Goal: Task Accomplishment & Management: Complete application form

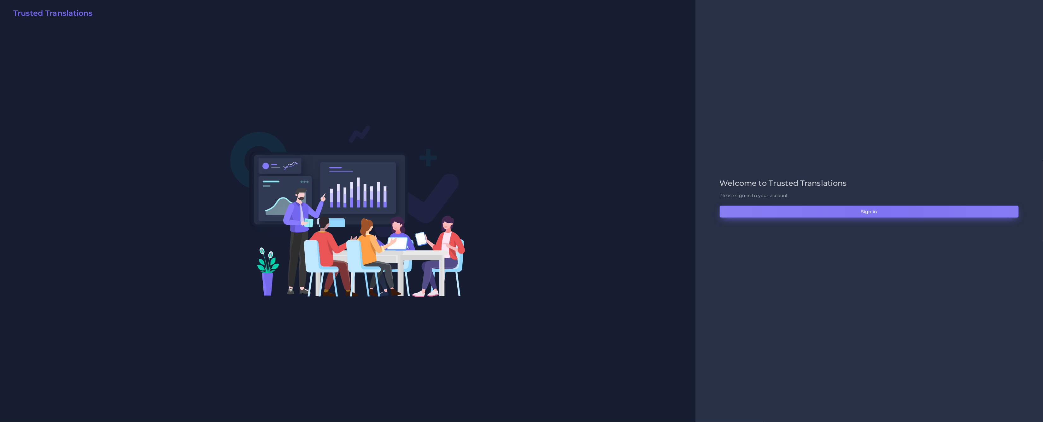
click at [884, 212] on button "Sign in" at bounding box center [869, 212] width 299 height 12
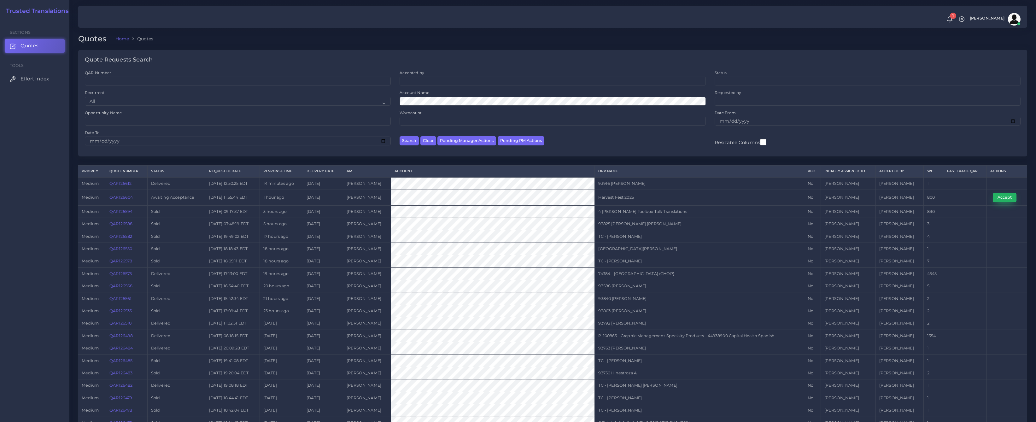
click at [1001, 199] on button "Accept" at bounding box center [1005, 197] width 24 height 9
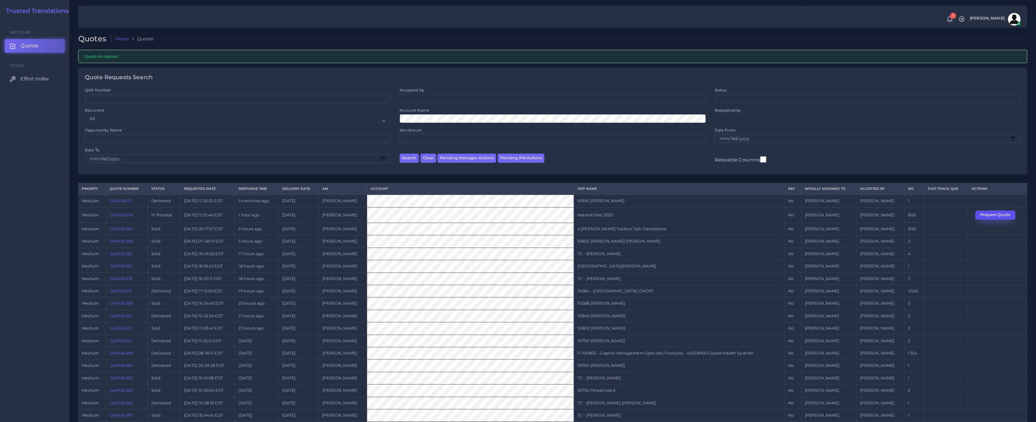
click at [992, 213] on button "Prepare Quote" at bounding box center [996, 215] width 40 height 9
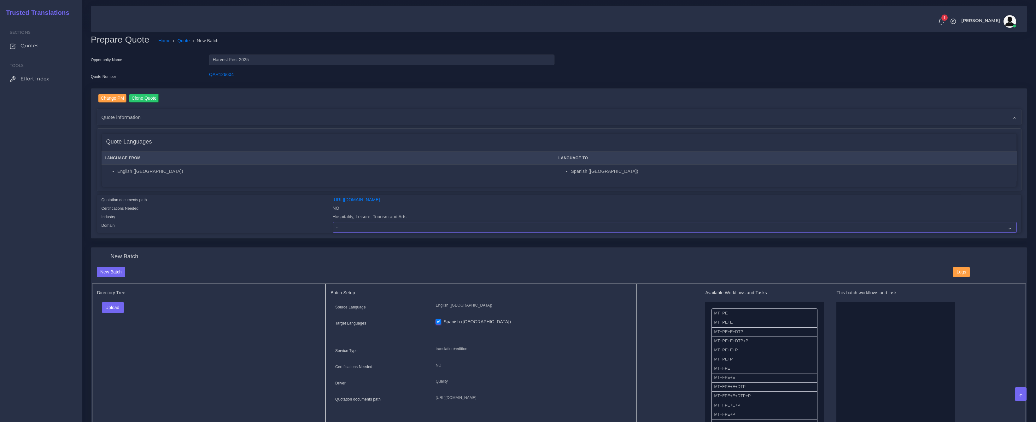
click at [373, 225] on select "- Advertising and Media Agriculture, Forestry and Fishing Architecture, Buildin…" at bounding box center [675, 227] width 684 height 11
select select "Hospitality, Leisure, Tourism and Arts"
click at [333, 222] on select "- Advertising and Media Agriculture, Forestry and Fishing Architecture, Buildin…" at bounding box center [675, 227] width 684 height 11
click at [260, 344] on div "Directory Tree Upload Folder Files un/check all" at bounding box center [209, 361] width 234 height 155
click at [114, 304] on button "Upload" at bounding box center [113, 307] width 22 height 11
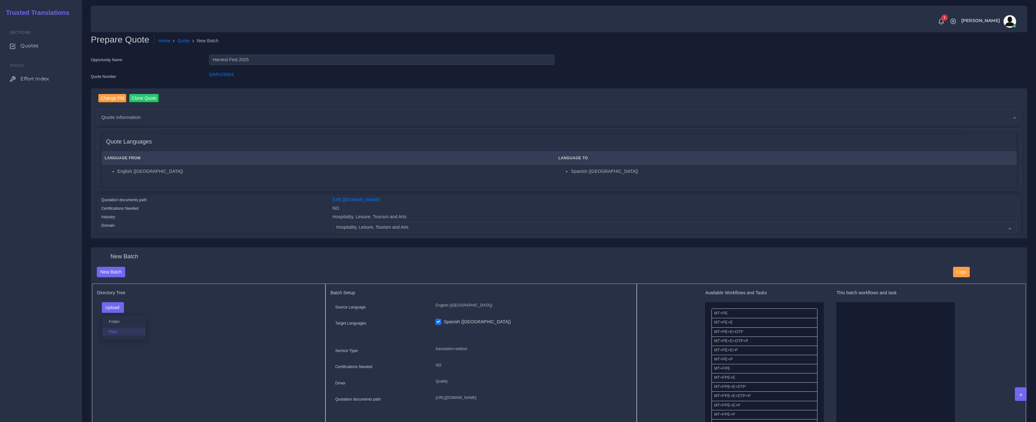
click at [122, 330] on label "Files" at bounding box center [124, 332] width 44 height 8
drag, startPoint x: 759, startPoint y: 314, endPoint x: 787, endPoint y: 314, distance: 27.1
drag, startPoint x: 756, startPoint y: 312, endPoint x: 820, endPoint y: 304, distance: 64.2
drag, startPoint x: 862, startPoint y: 314, endPoint x: 856, endPoint y: 315, distance: 6.0
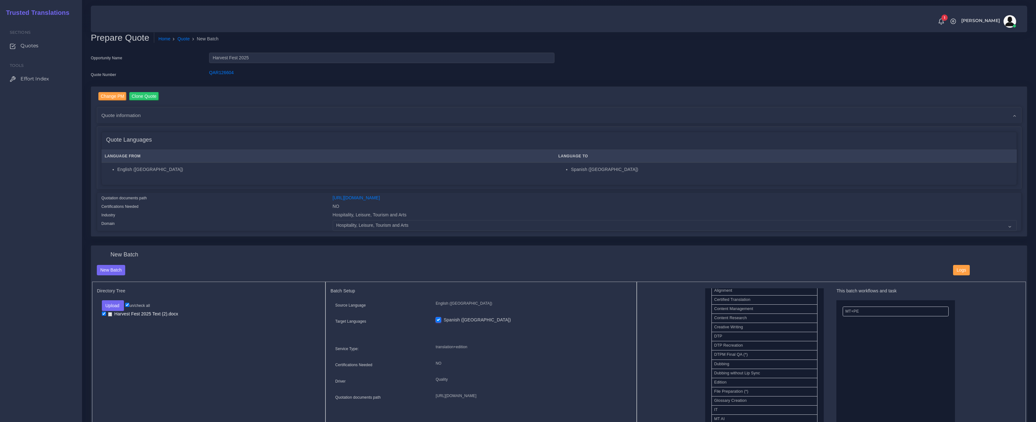
scroll to position [193, 0]
drag, startPoint x: 718, startPoint y: 326, endPoint x: 909, endPoint y: 351, distance: 192.8
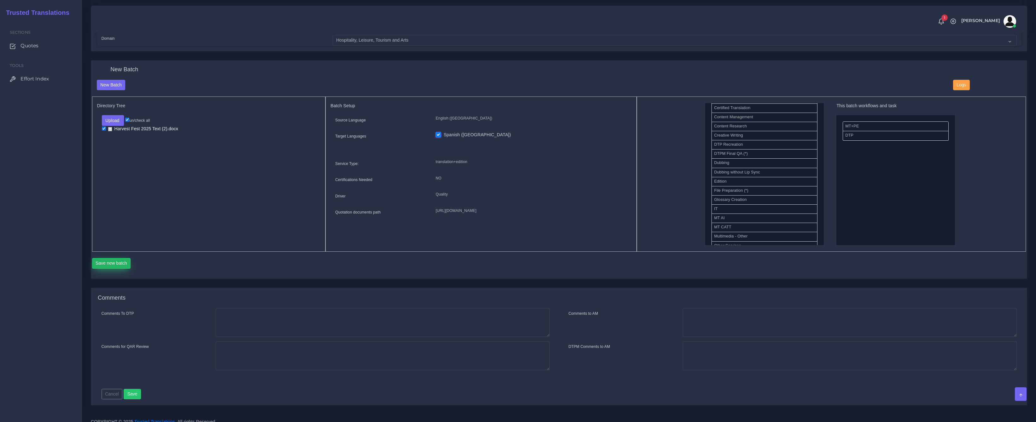
click at [120, 267] on button "Save new batch" at bounding box center [111, 263] width 39 height 11
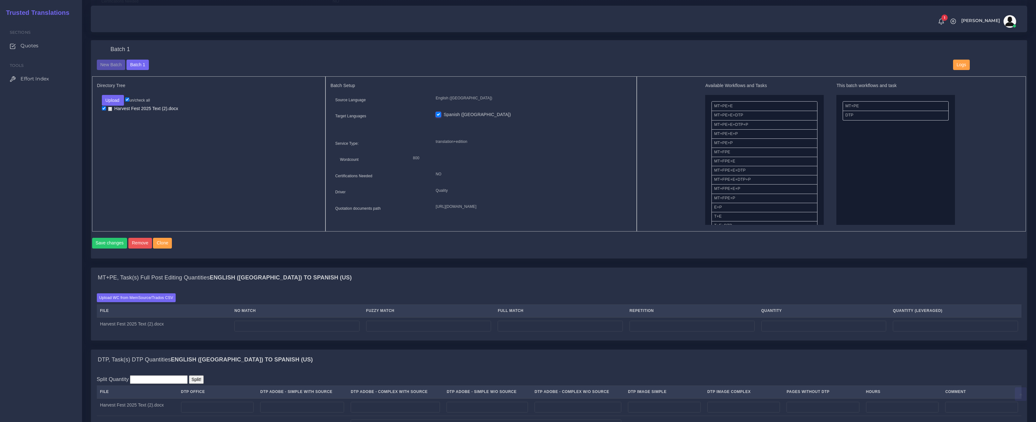
scroll to position [217, 0]
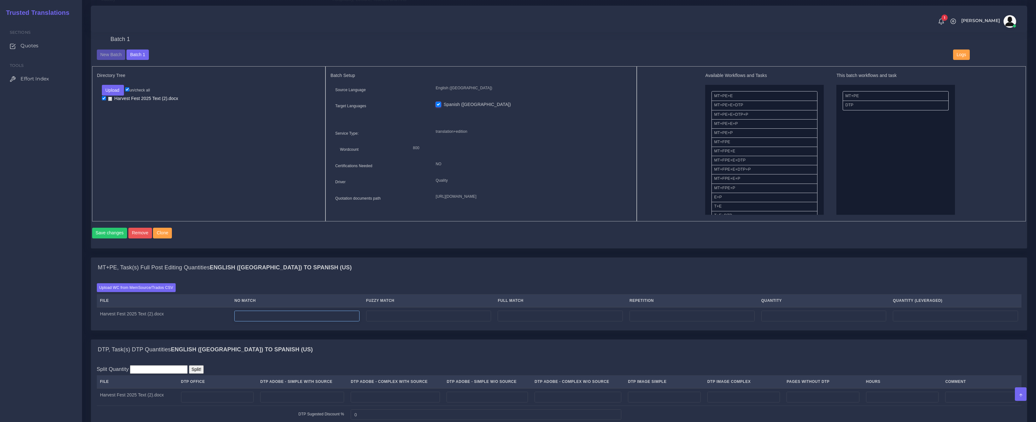
click at [290, 319] on input "number" at bounding box center [296, 316] width 125 height 11
drag, startPoint x: 279, startPoint y: 319, endPoint x: 238, endPoint y: 314, distance: 41.7
click at [238, 314] on tr "Harvest Fest 2025 Text (2).docx 709" at bounding box center [559, 316] width 925 height 18
type input "709"
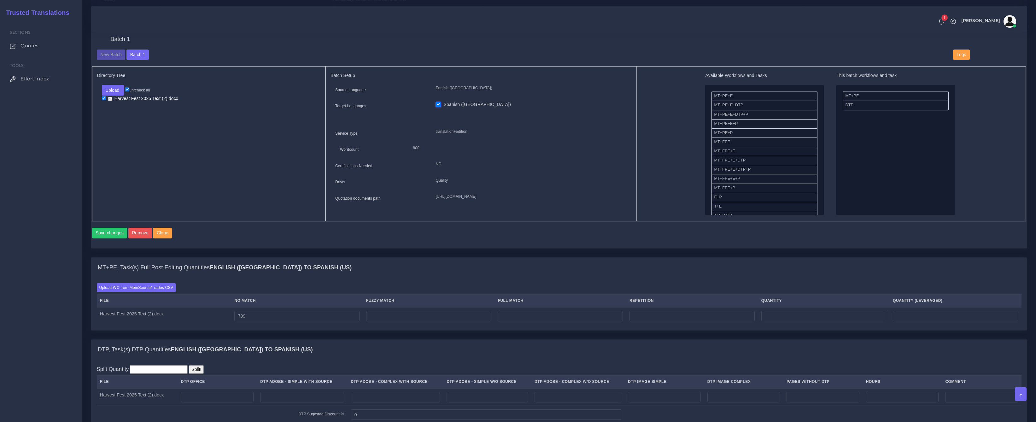
type input "709"
click at [679, 321] on input "number" at bounding box center [692, 316] width 125 height 11
paste input "55"
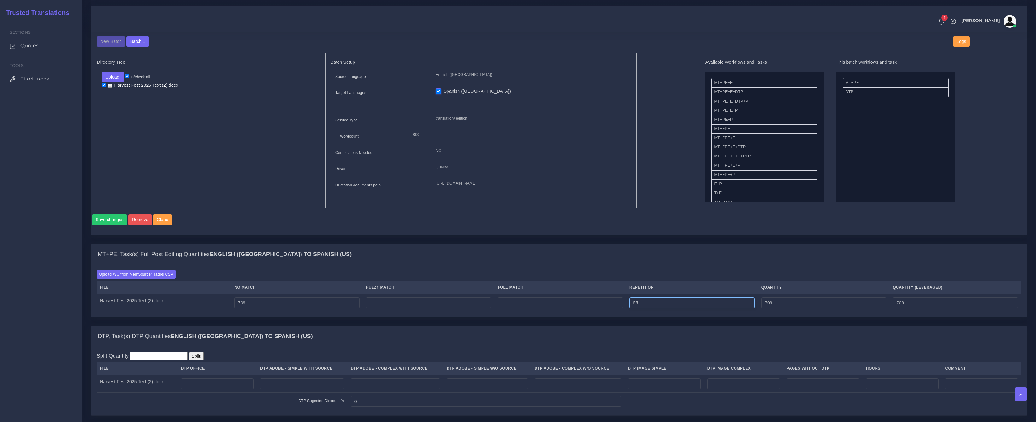
scroll to position [237, 0]
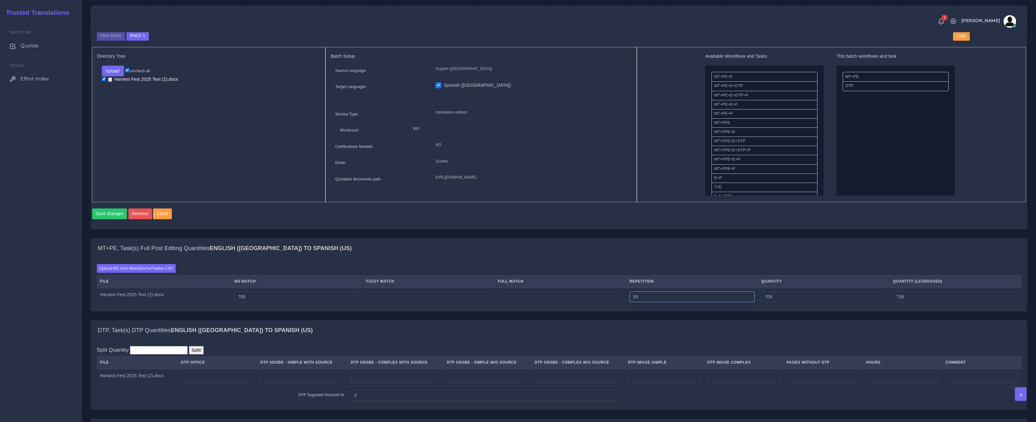
type input "55"
type input "764"
type input "722"
click at [212, 383] on input "number" at bounding box center [217, 377] width 73 height 11
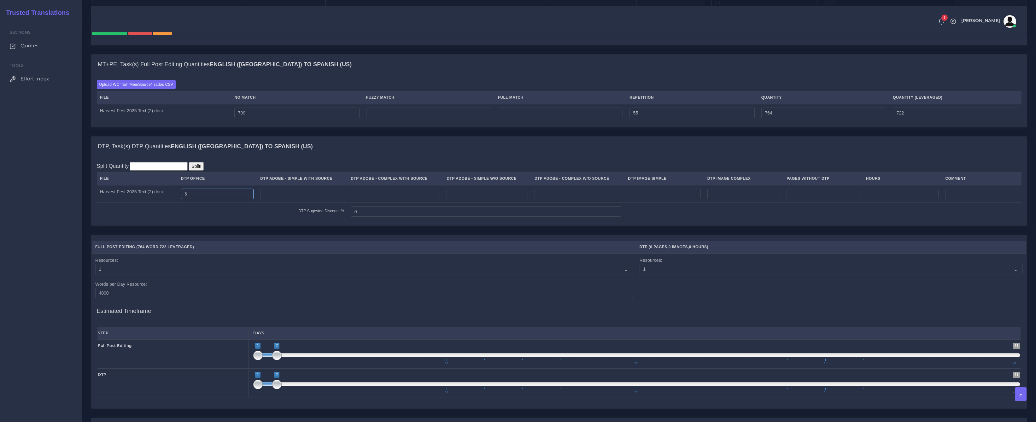
scroll to position [560, 0]
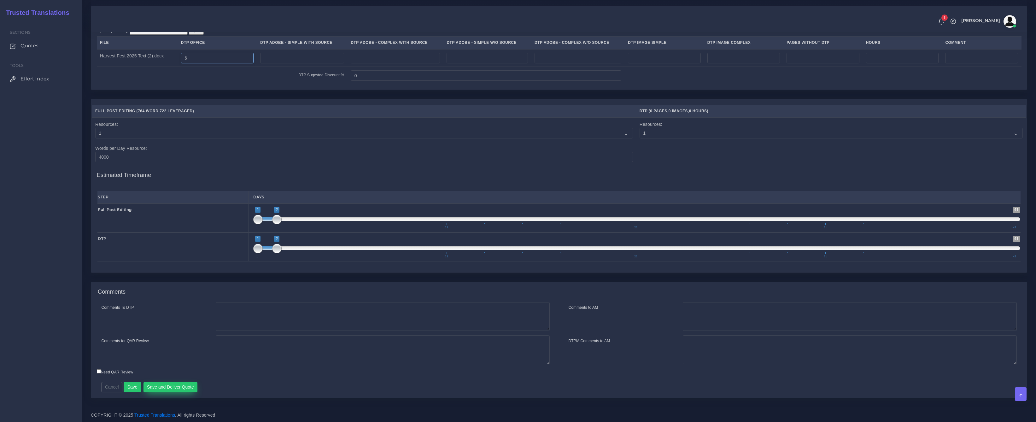
type input "6"
click at [188, 385] on button "Save and Deliver Quote" at bounding box center [171, 387] width 54 height 11
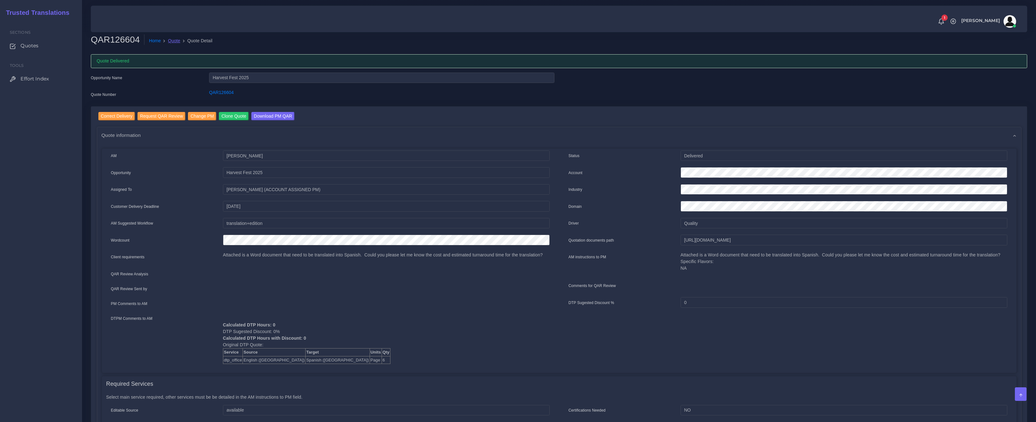
click at [177, 43] on link "Quote" at bounding box center [174, 41] width 12 height 7
